Goal: Transaction & Acquisition: Purchase product/service

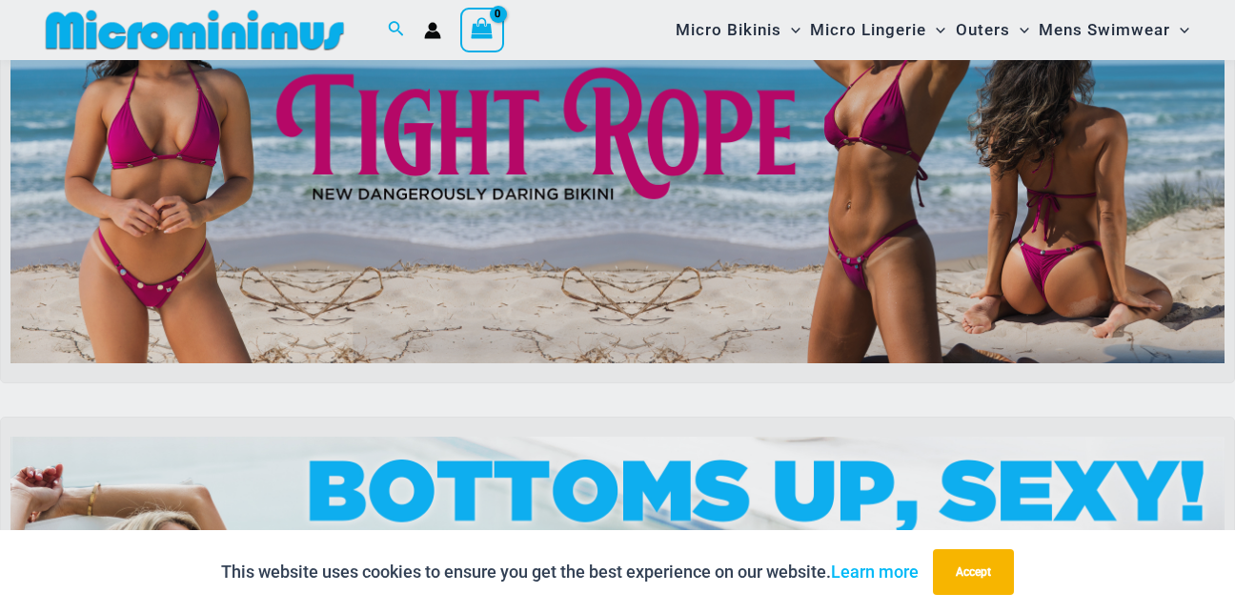
scroll to position [287, 0]
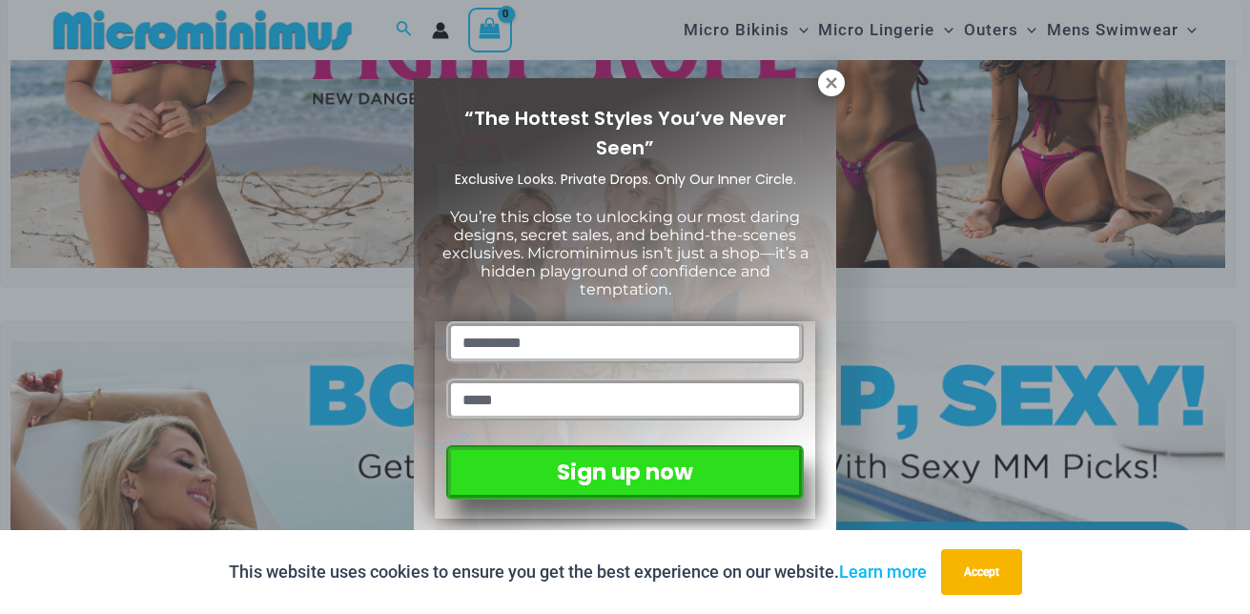
drag, startPoint x: 1243, startPoint y: 31, endPoint x: 1250, endPoint y: 55, distance: 24.7
click at [828, 80] on icon at bounding box center [830, 82] width 10 height 10
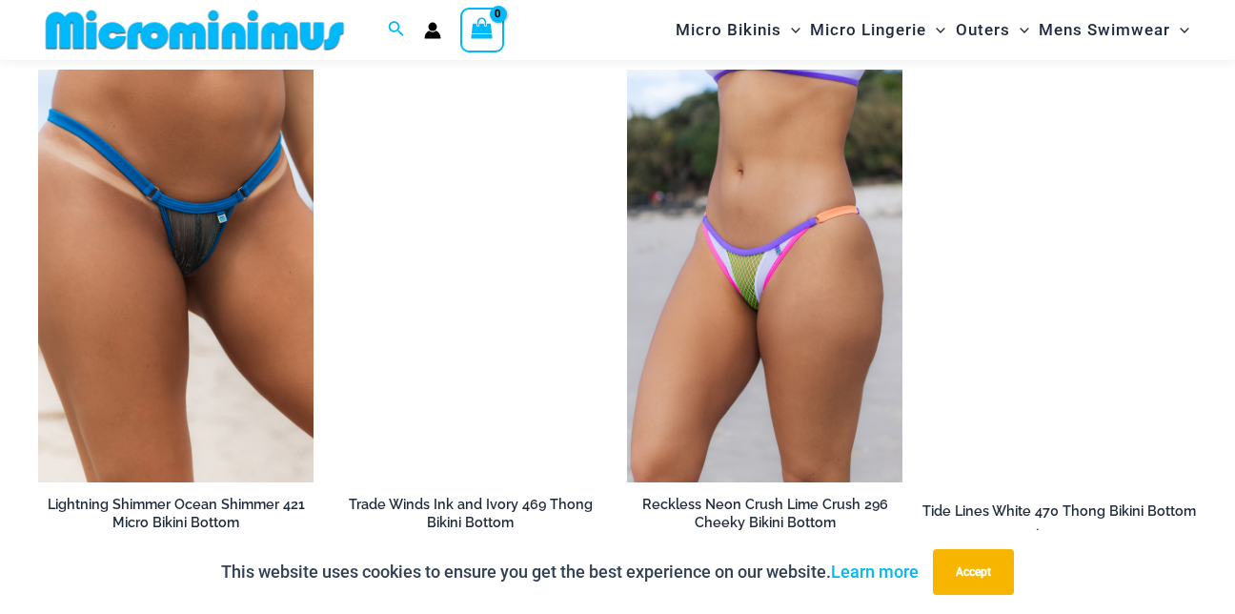
scroll to position [4565, 0]
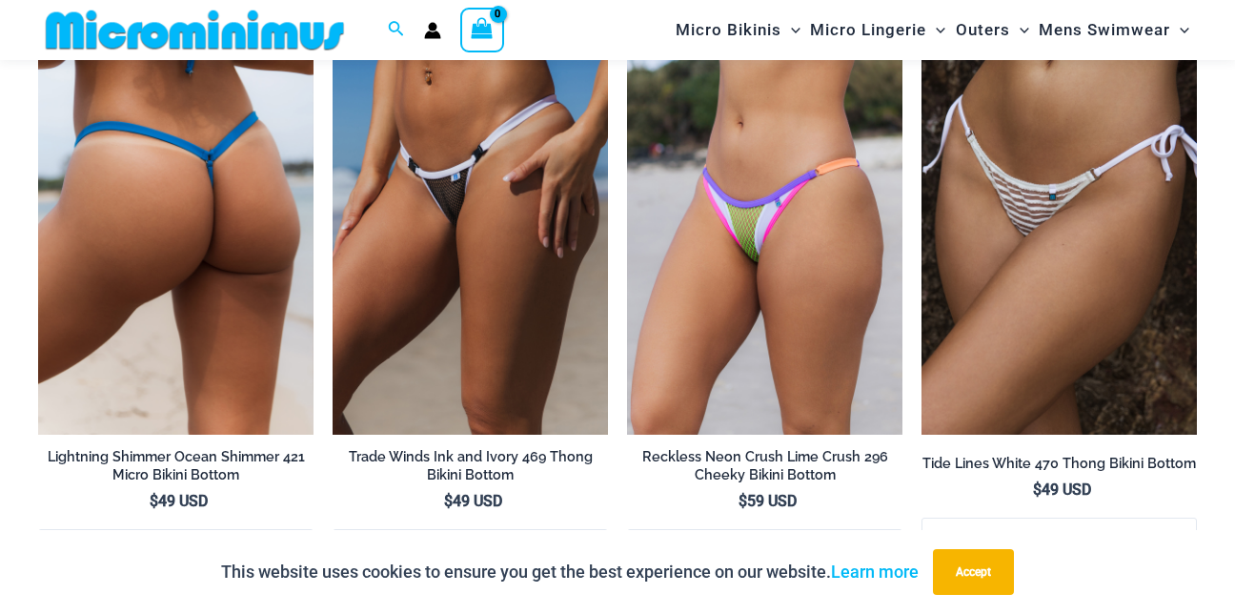
click at [251, 252] on img at bounding box center [175, 229] width 275 height 414
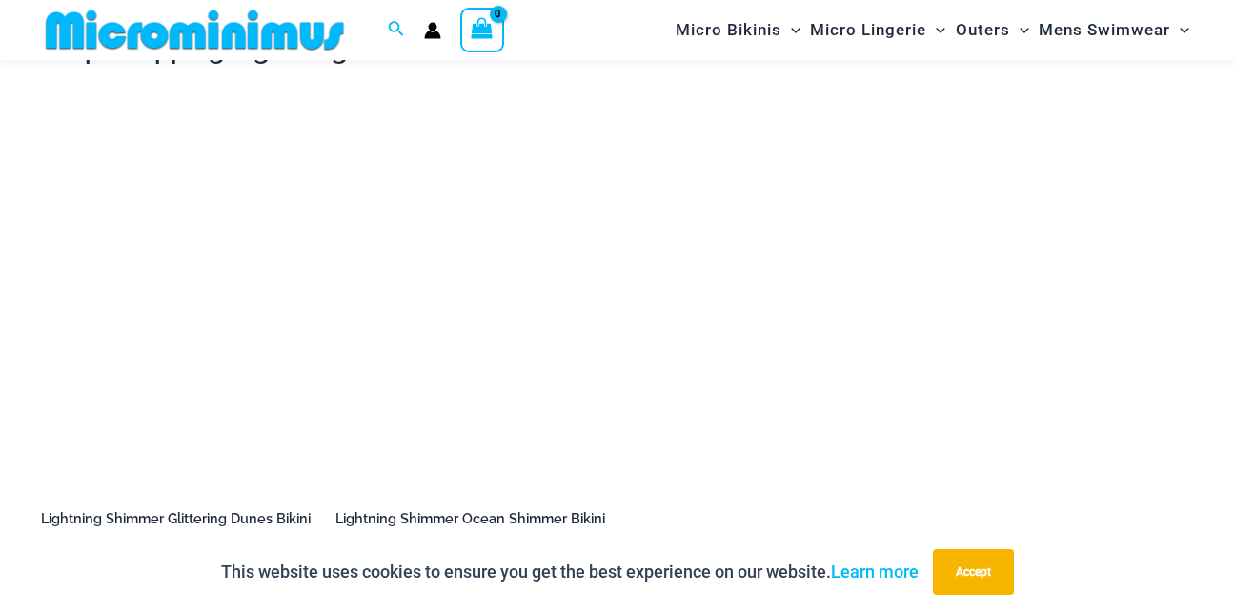
scroll to position [2209, 0]
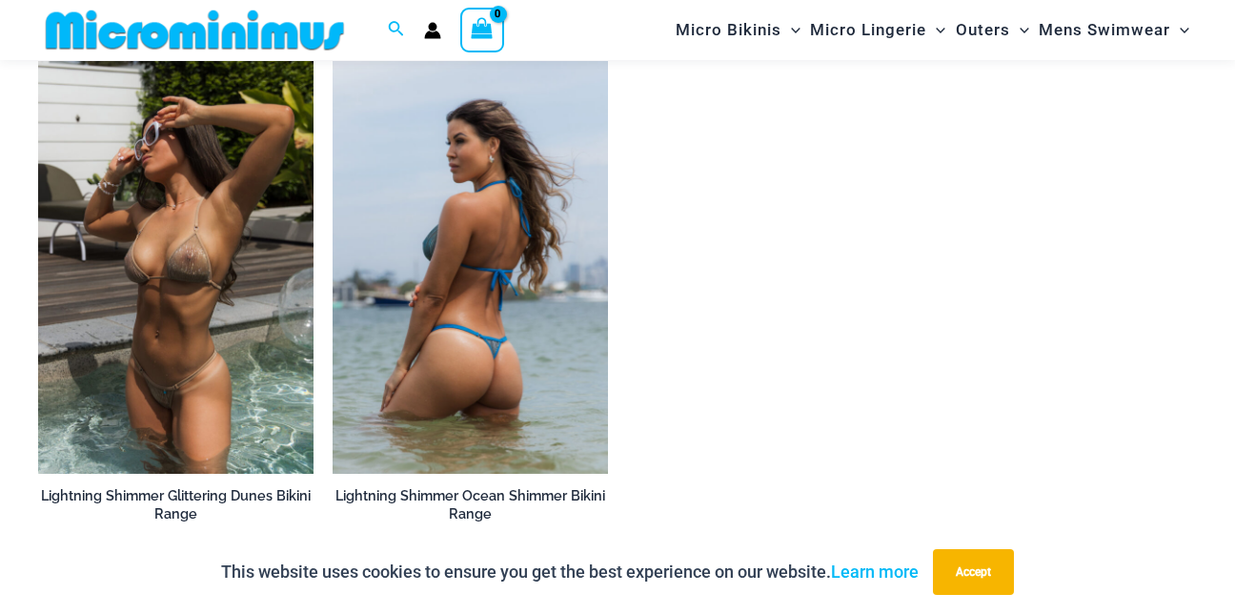
click at [490, 326] on img at bounding box center [470, 268] width 275 height 414
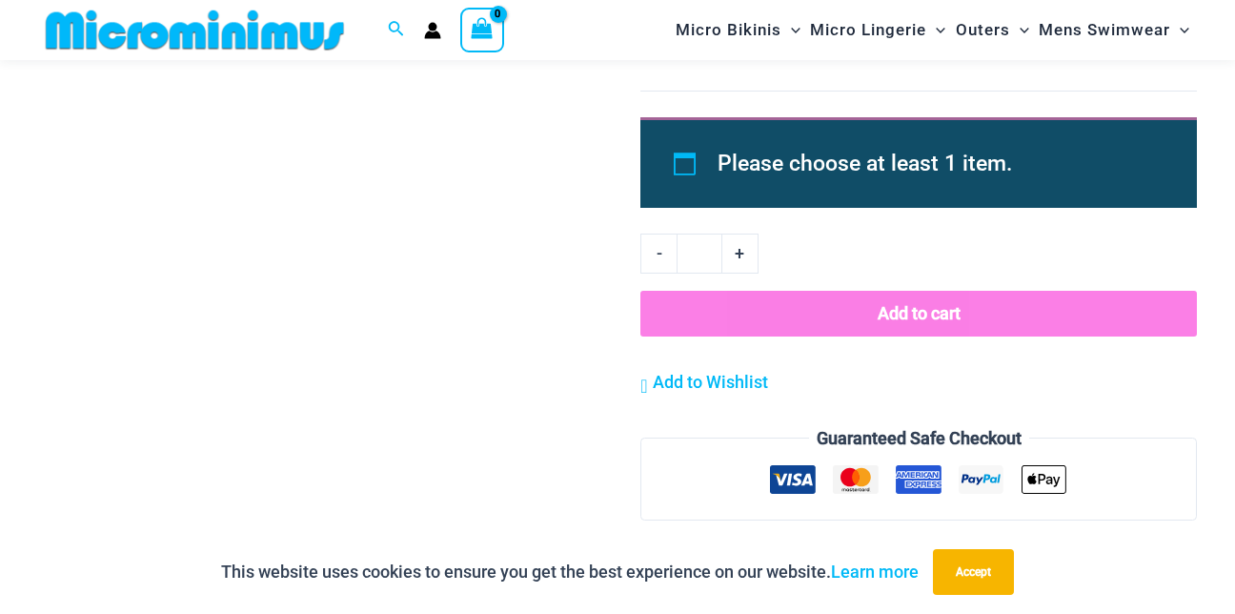
scroll to position [1672, 0]
